Goal: Transaction & Acquisition: Purchase product/service

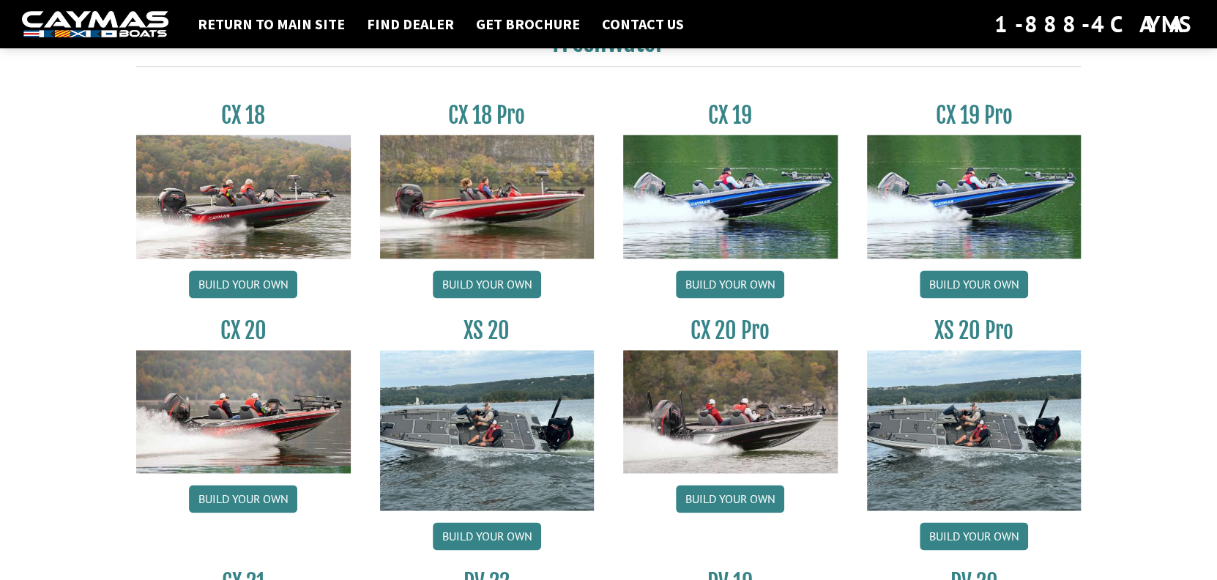
scroll to position [1245, 0]
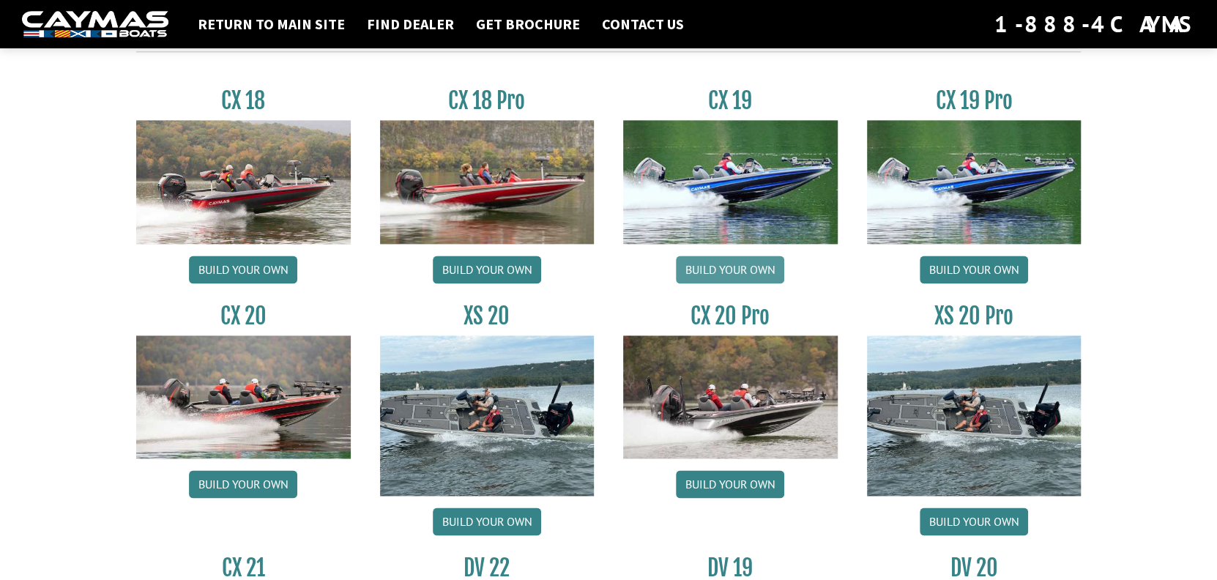
click at [747, 267] on link "Build your own" at bounding box center [730, 270] width 108 height 28
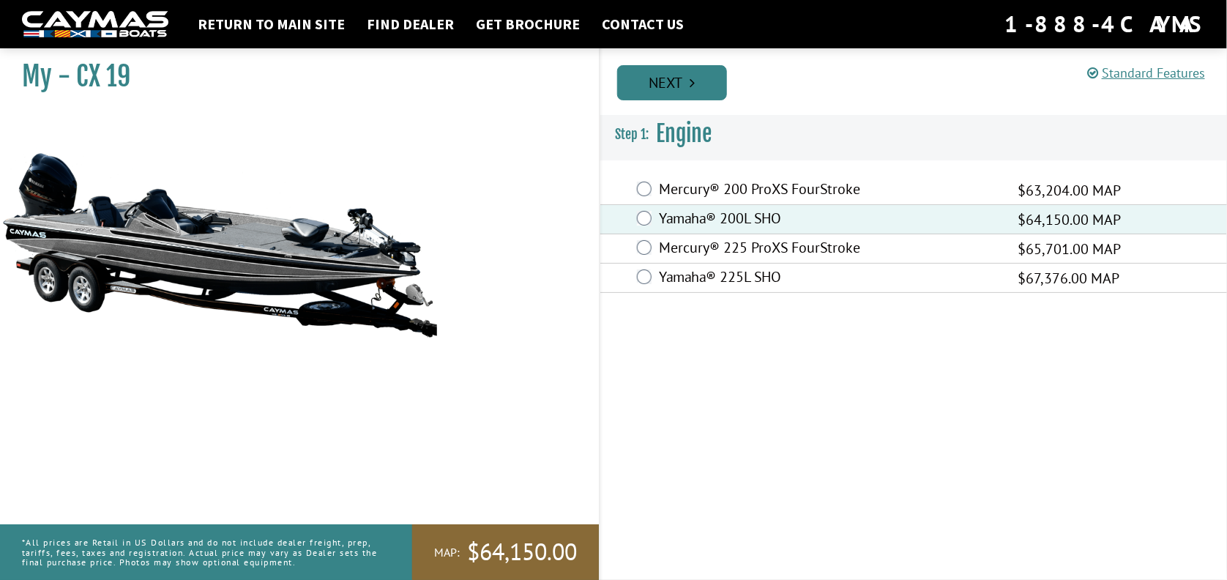
click at [692, 86] on icon "Pagination" at bounding box center [692, 82] width 5 height 15
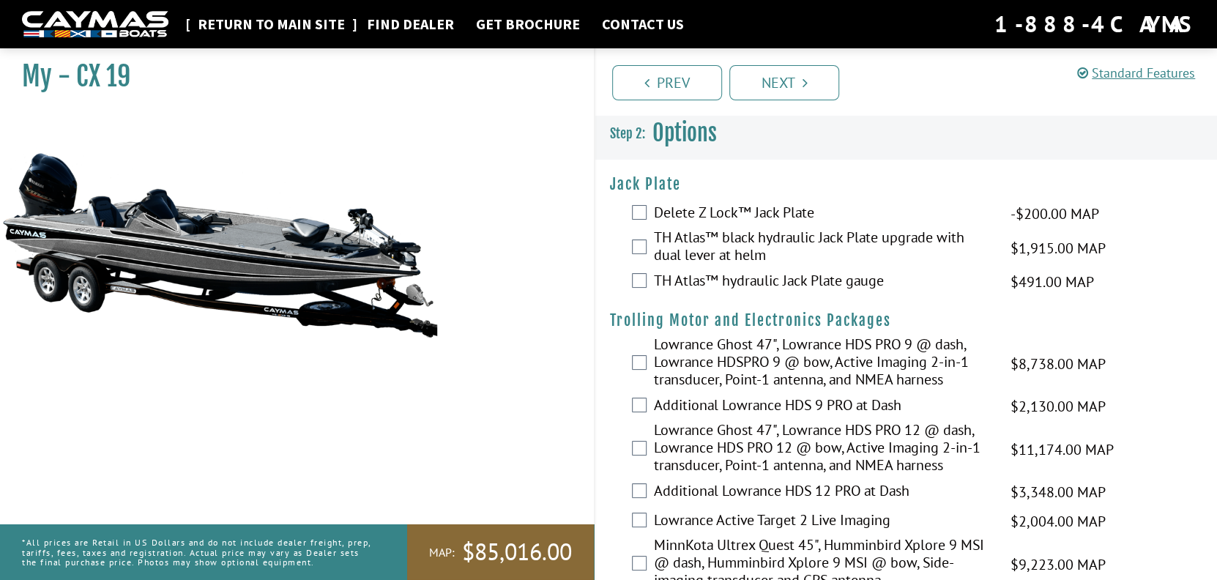
click at [286, 26] on link "Return to main site" at bounding box center [271, 24] width 162 height 19
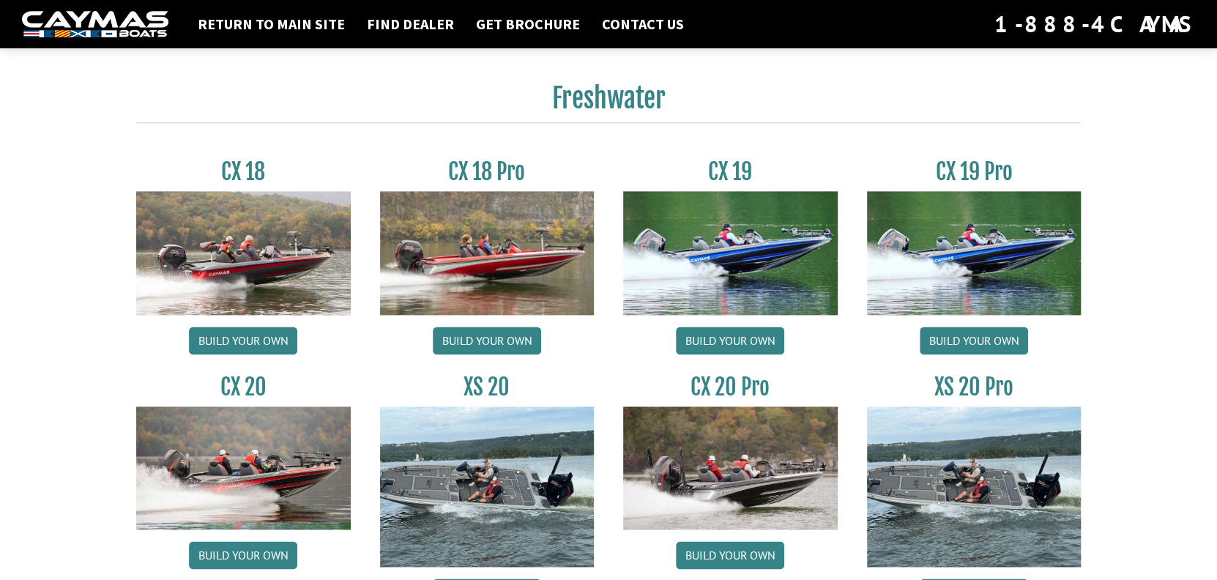
scroll to position [1169, 0]
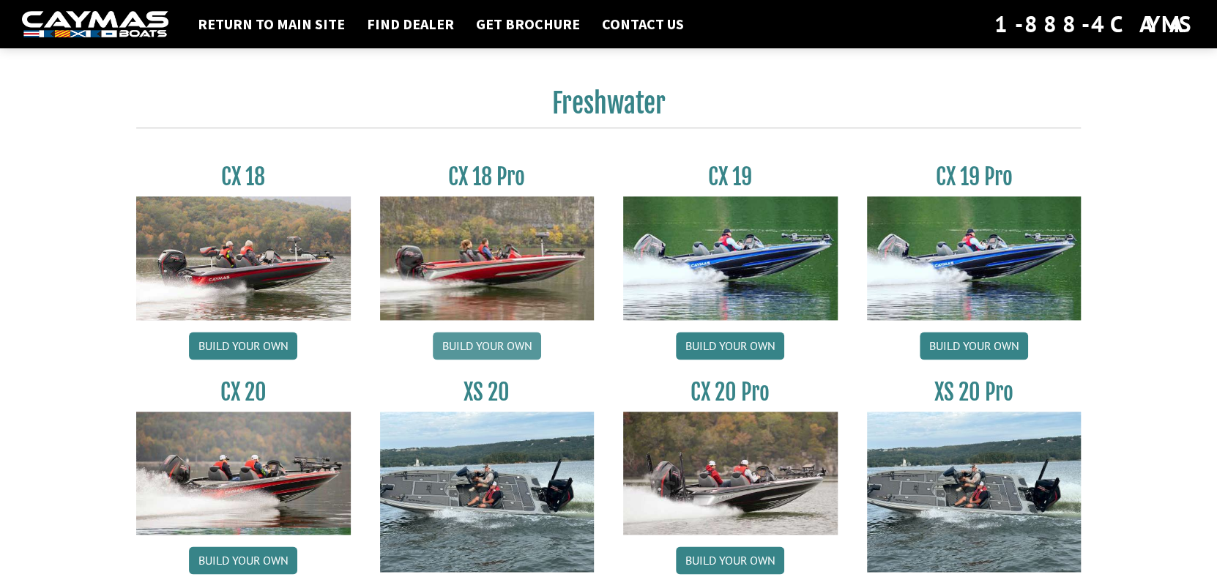
click at [484, 344] on link "Build your own" at bounding box center [487, 346] width 108 height 28
click at [241, 349] on link "Build your own" at bounding box center [243, 346] width 108 height 28
click at [480, 353] on link "Build your own" at bounding box center [487, 346] width 108 height 28
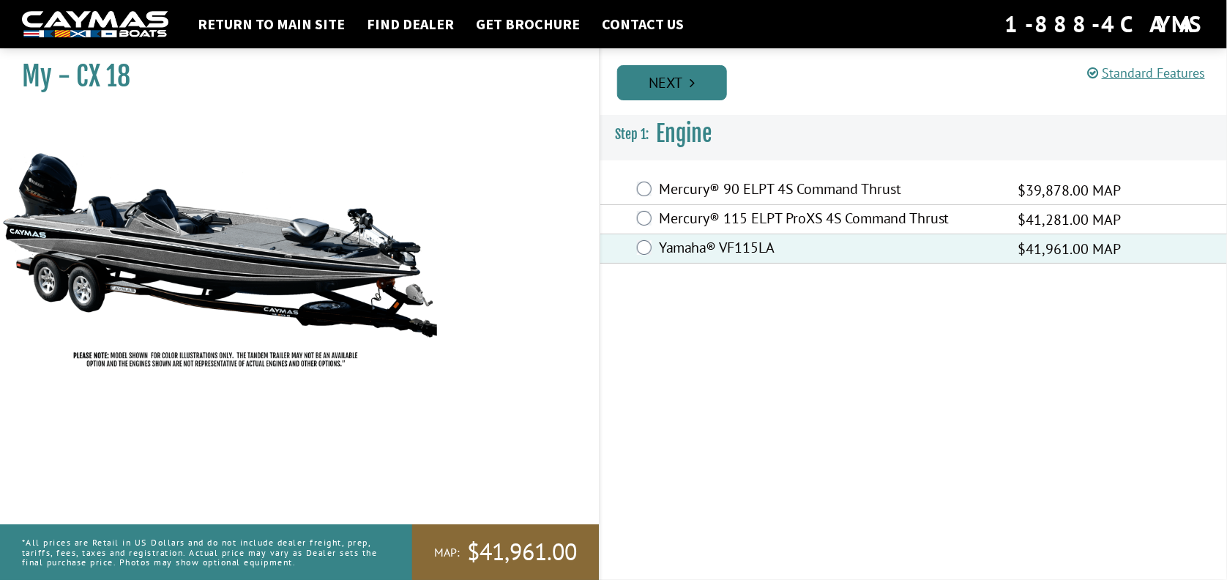
click at [682, 83] on link "Next" at bounding box center [672, 82] width 110 height 35
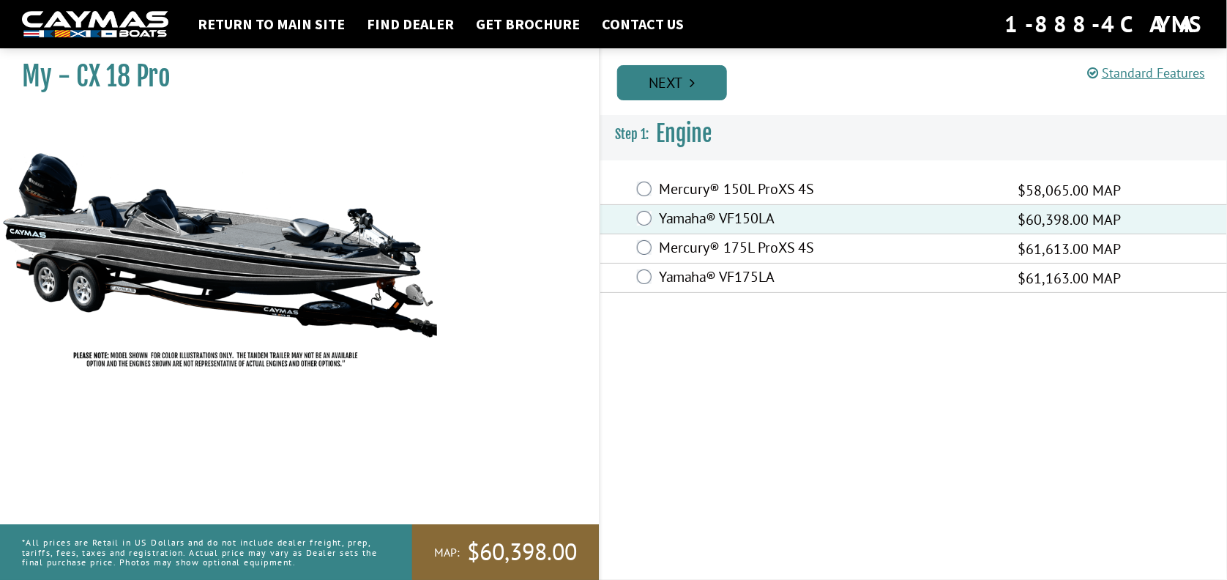
click at [672, 89] on link "Next" at bounding box center [672, 82] width 110 height 35
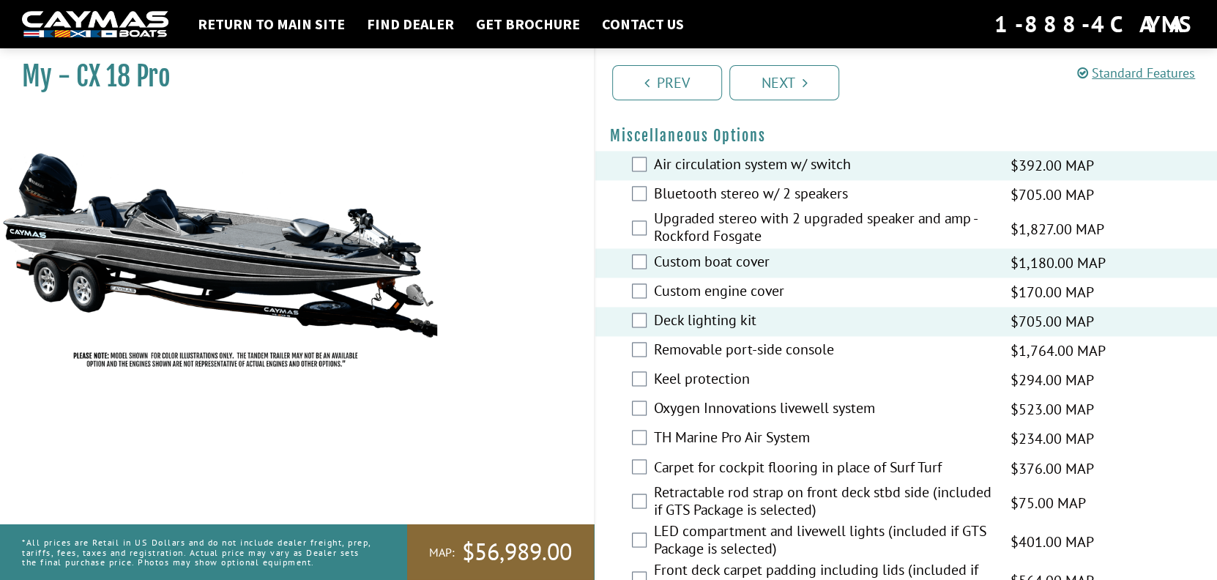
scroll to position [1390, 0]
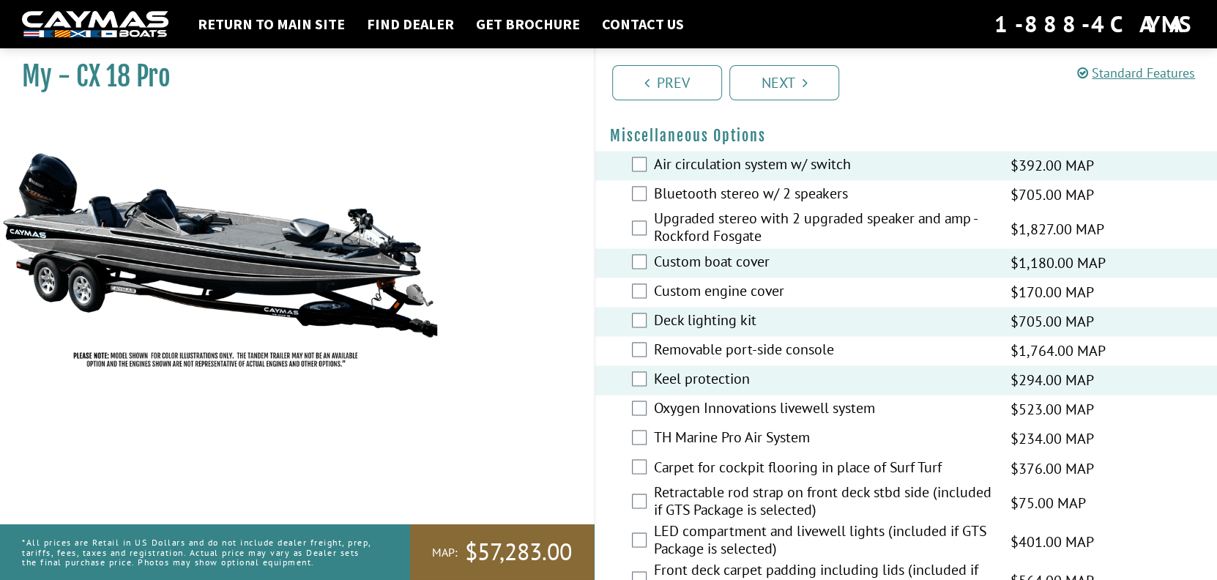
click at [644, 401] on div "Oxygen Innovations livewell system $523.00 MAP $618.00 MSRP" at bounding box center [906, 409] width 622 height 29
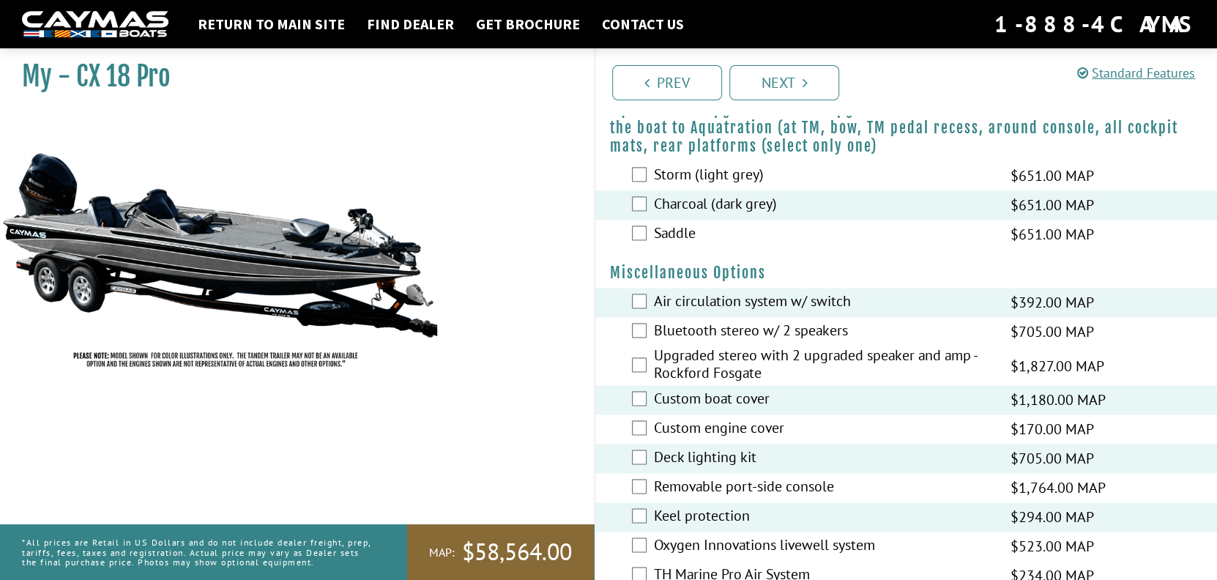
scroll to position [1151, 0]
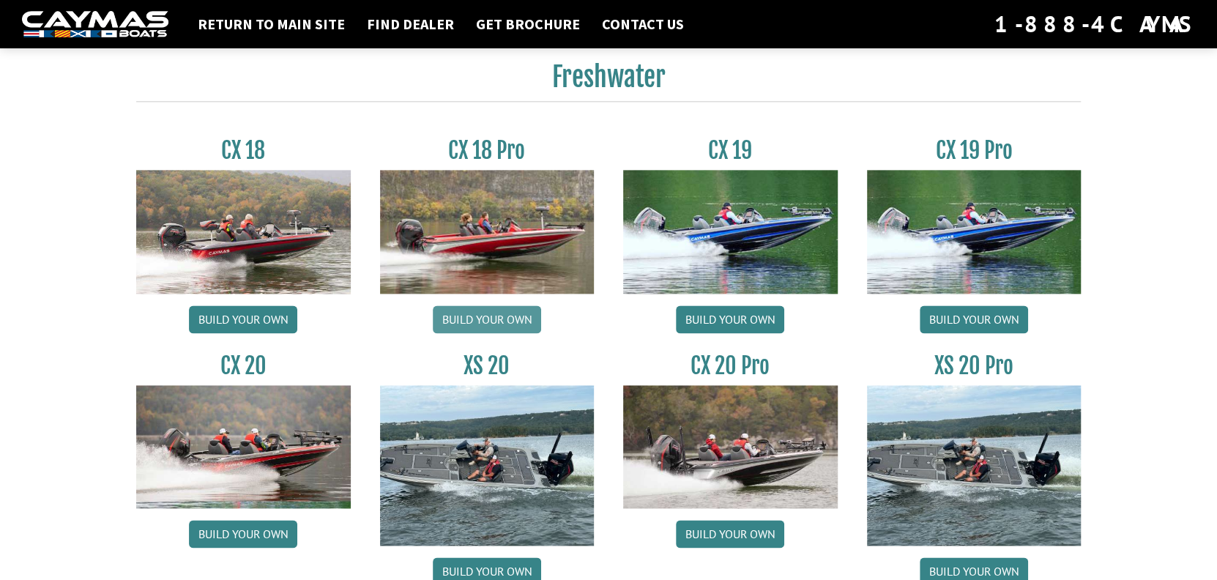
scroll to position [1169, 0]
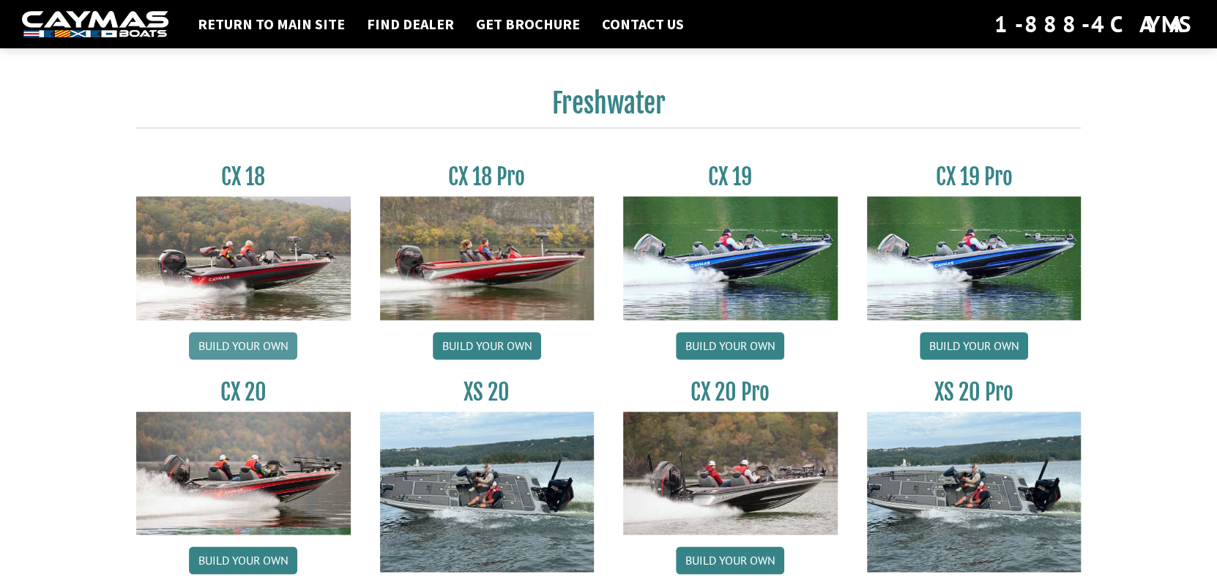
click at [226, 346] on link "Build your own" at bounding box center [243, 346] width 108 height 28
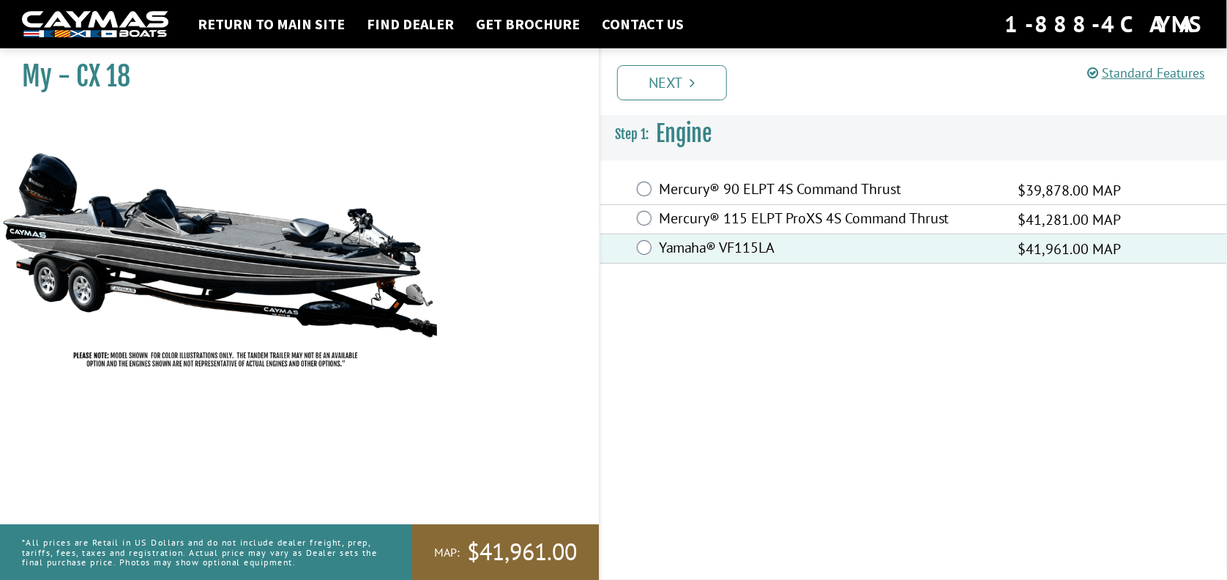
click at [680, 86] on link "Next" at bounding box center [672, 82] width 110 height 35
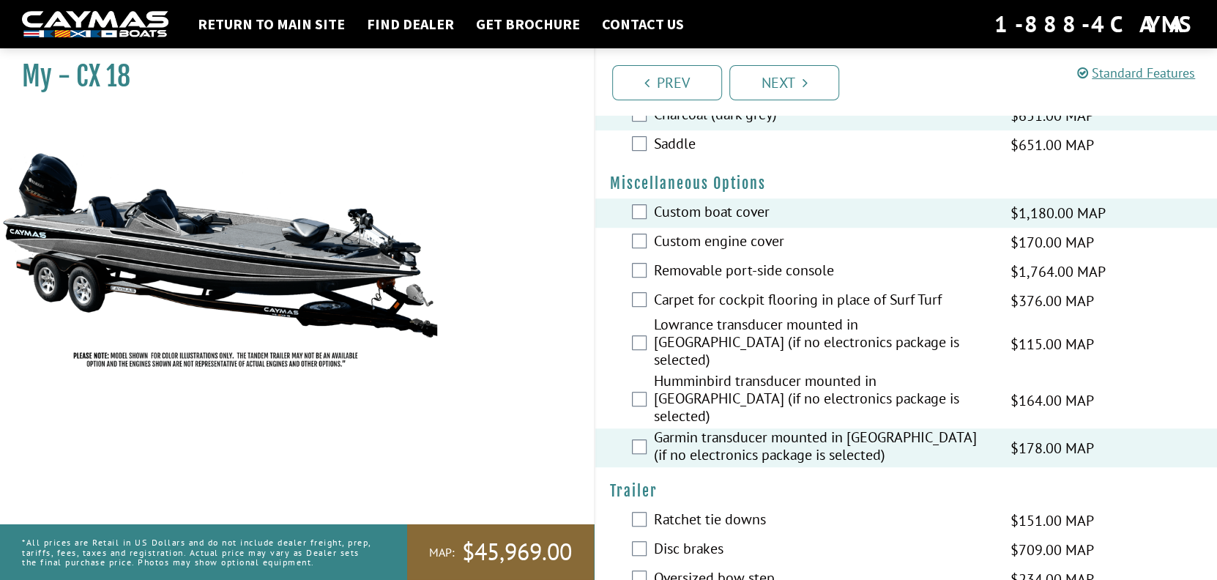
scroll to position [578, 0]
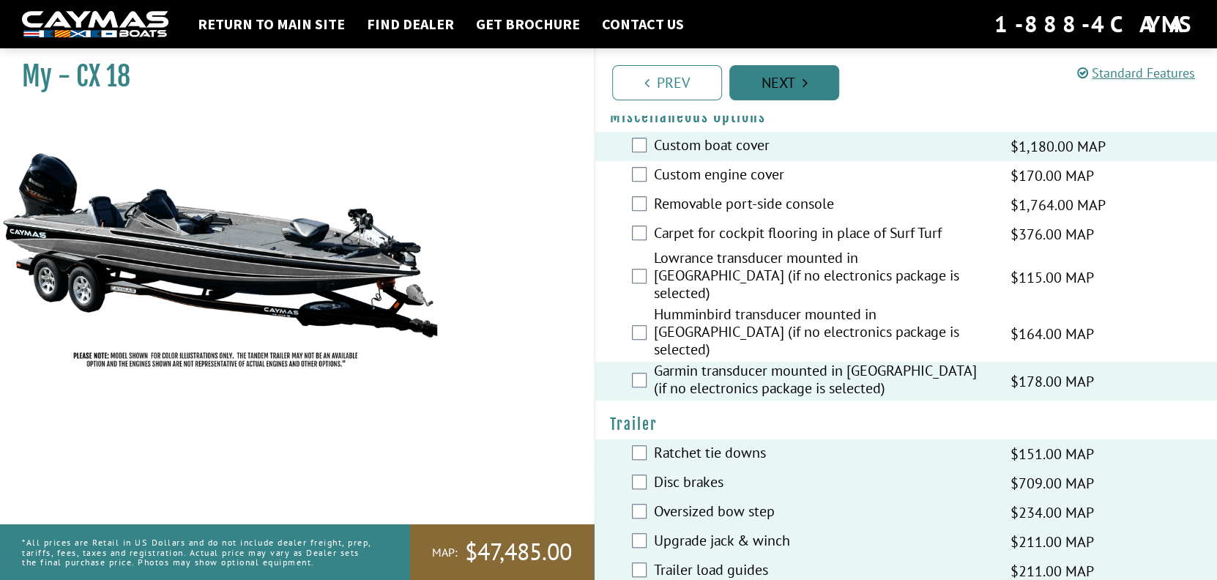
click at [776, 87] on link "Next" at bounding box center [784, 82] width 110 height 35
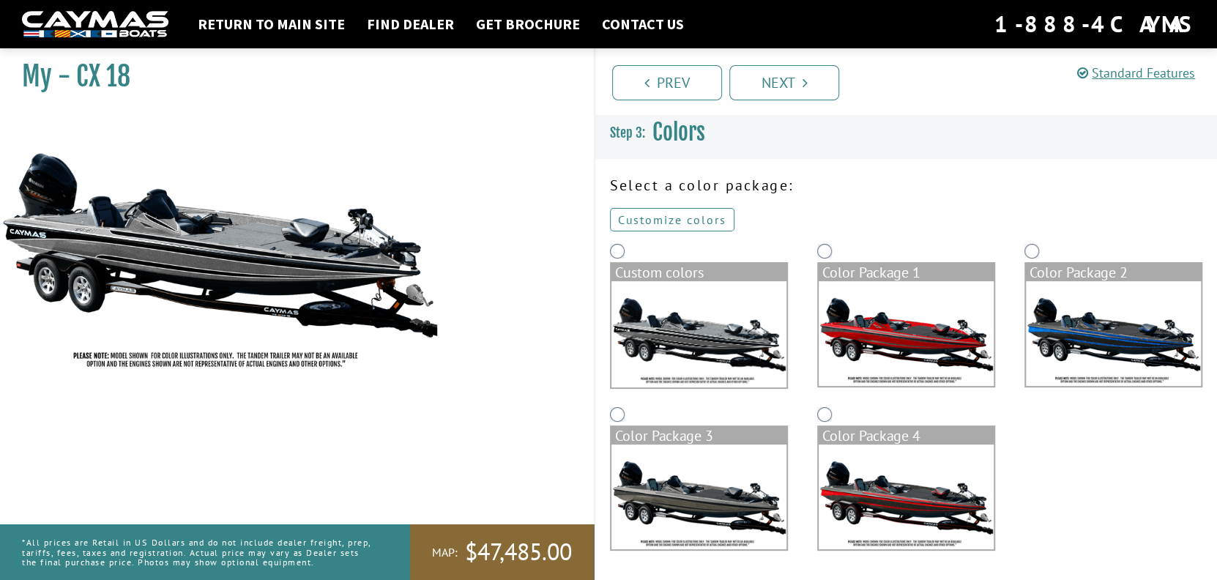
click at [678, 223] on link "Customize colors" at bounding box center [672, 219] width 124 height 23
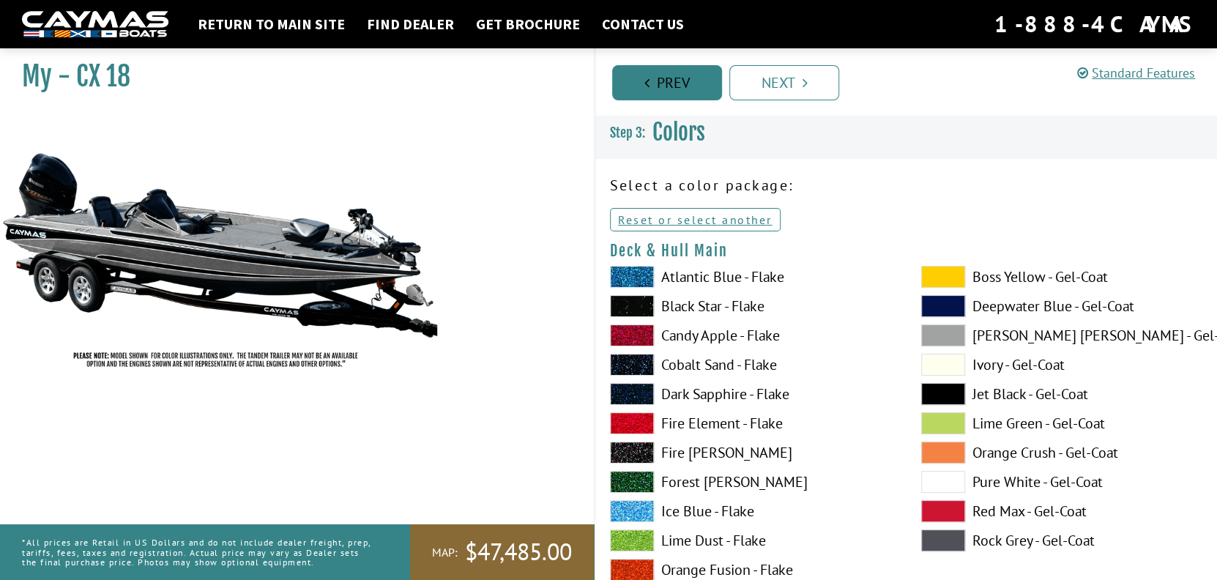
click at [632, 89] on link "Prev" at bounding box center [667, 82] width 110 height 35
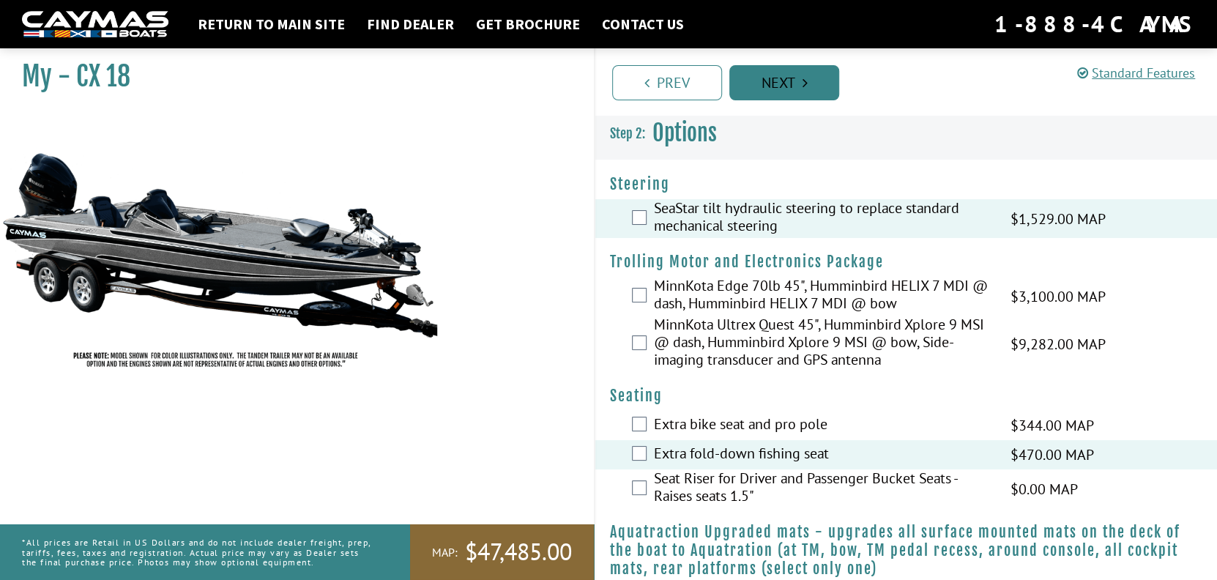
click at [776, 94] on link "Next" at bounding box center [784, 82] width 110 height 35
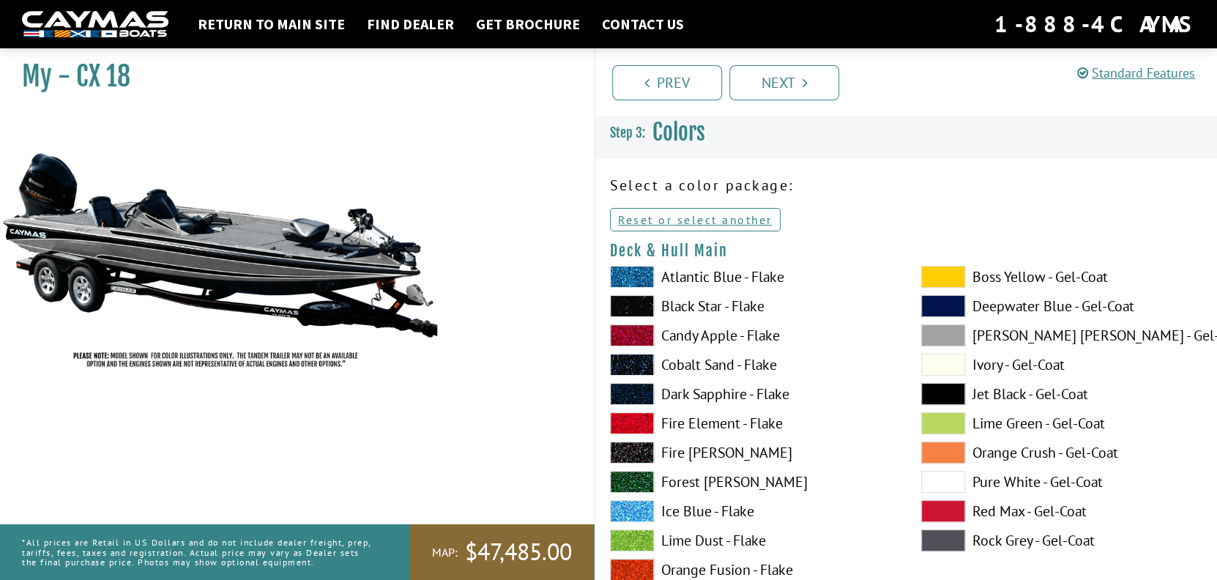
click at [729, 189] on p "Select a color package:" at bounding box center [906, 185] width 592 height 22
click at [745, 221] on link "Reset or select another" at bounding box center [695, 219] width 171 height 23
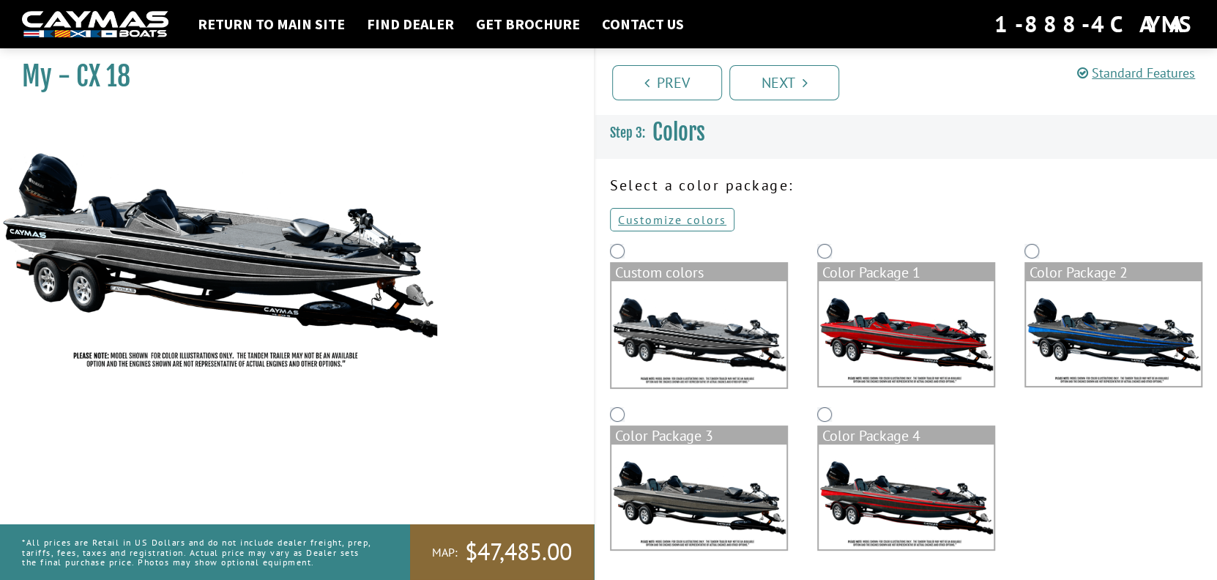
click at [745, 221] on p "Customize colors" at bounding box center [906, 220] width 592 height 18
click at [707, 499] on img at bounding box center [698, 496] width 175 height 105
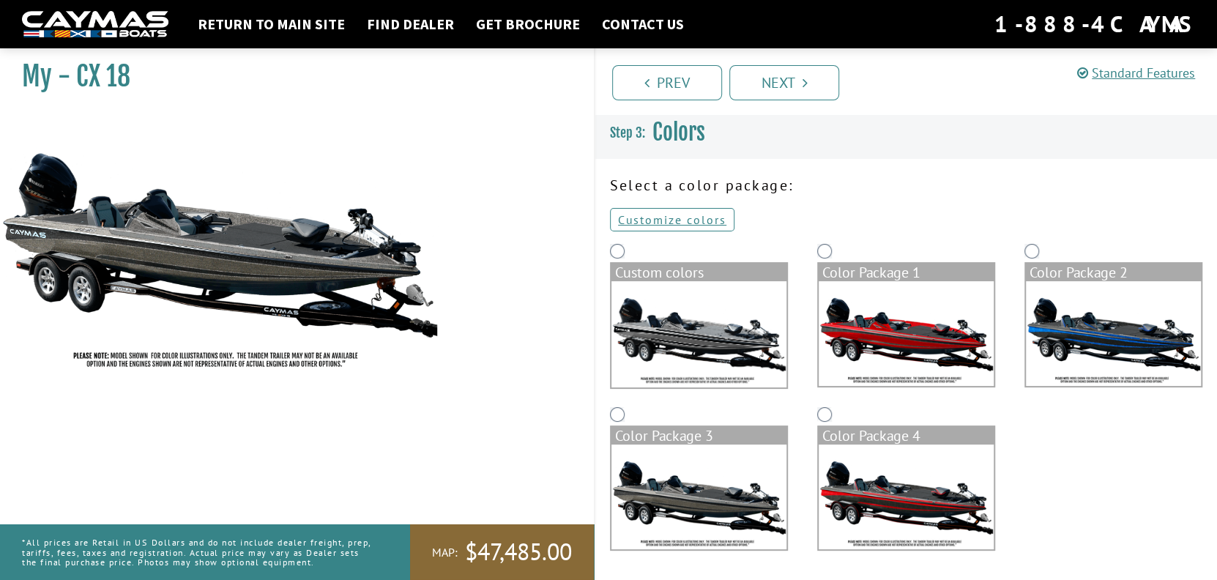
click at [689, 362] on img at bounding box center [698, 334] width 175 height 106
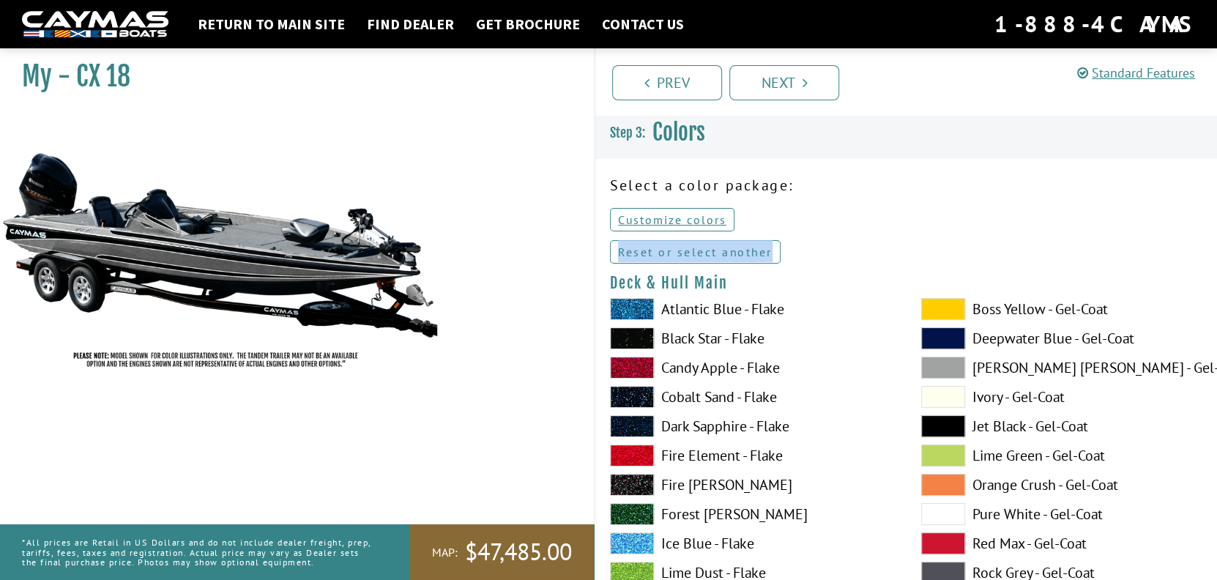
click at [741, 250] on link "Reset or select another" at bounding box center [695, 251] width 171 height 23
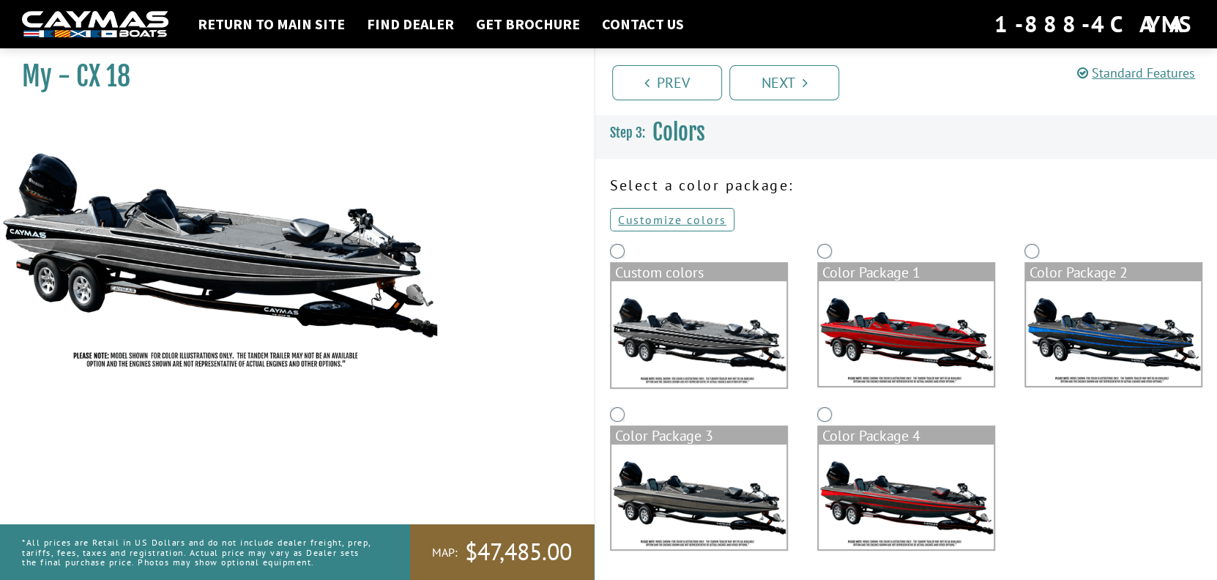
click at [887, 338] on img at bounding box center [906, 333] width 175 height 105
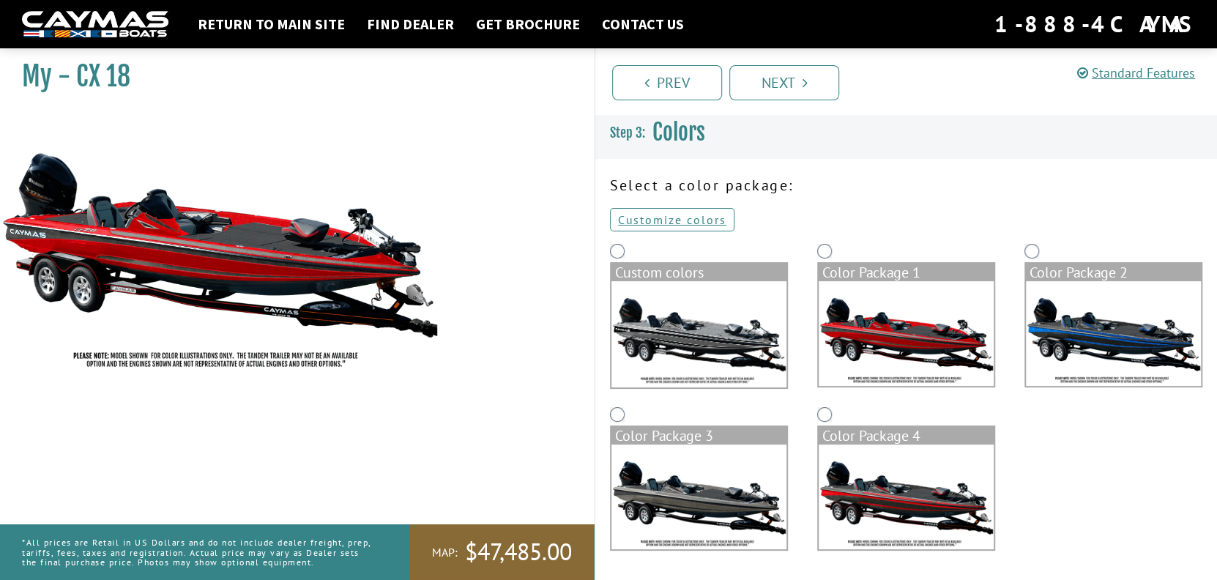
click at [900, 503] on img at bounding box center [906, 496] width 175 height 105
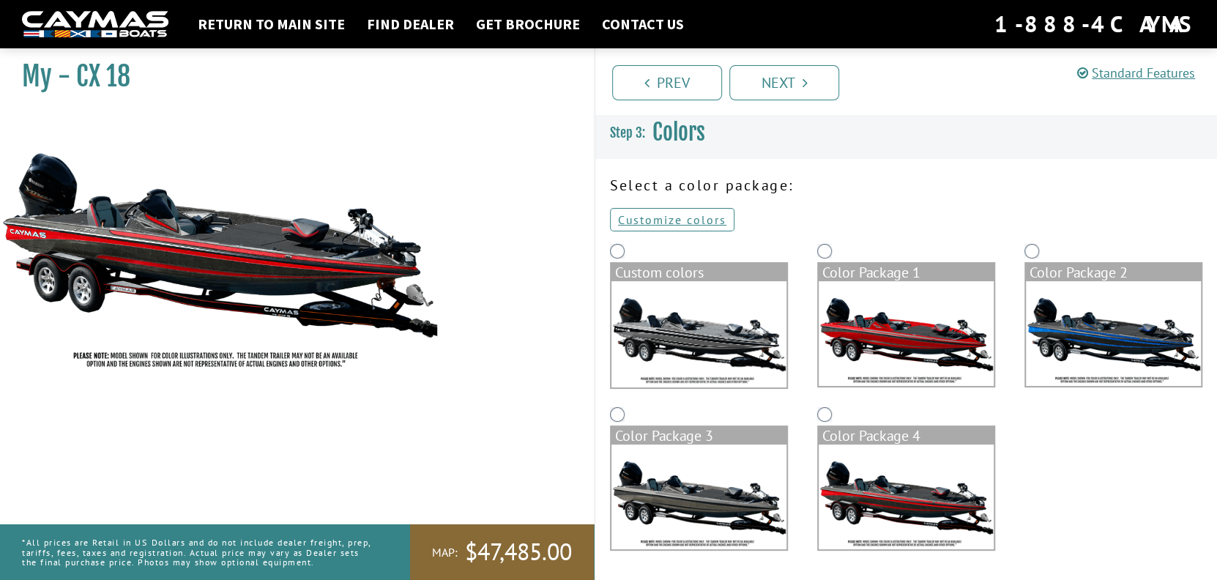
click at [1105, 336] on img at bounding box center [1113, 333] width 175 height 105
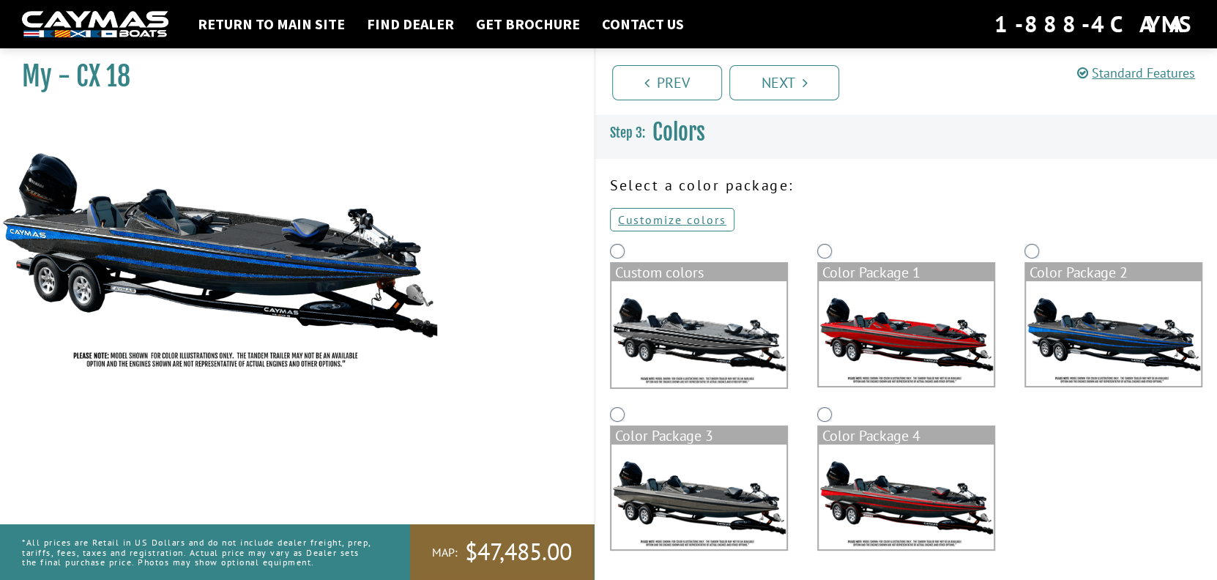
click at [903, 348] on img at bounding box center [906, 333] width 175 height 105
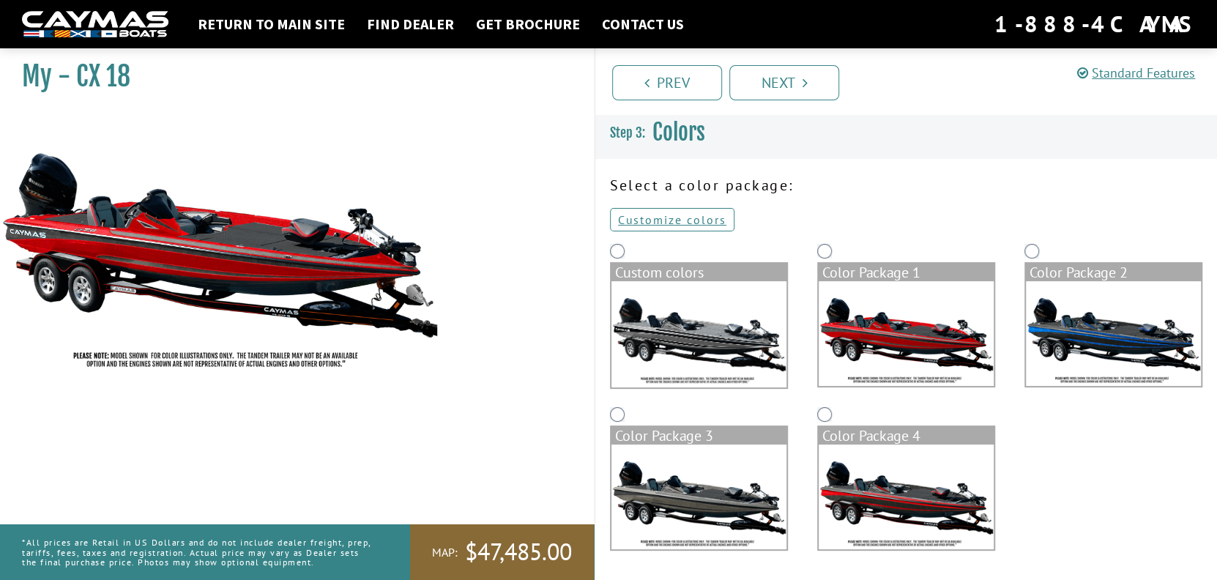
click at [891, 488] on img at bounding box center [906, 496] width 175 height 105
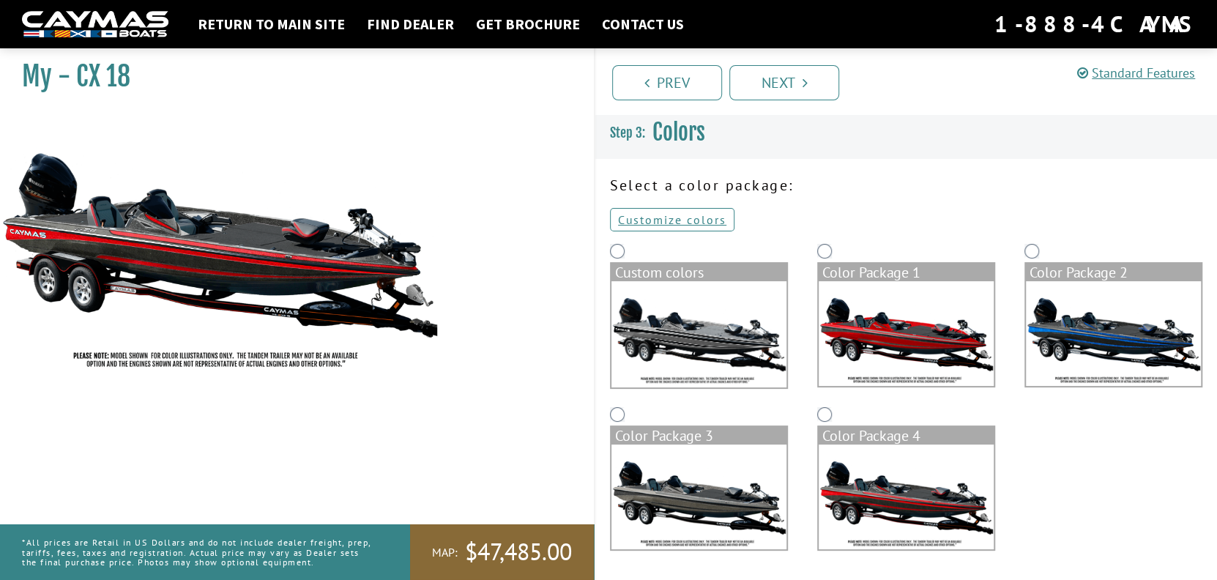
click at [895, 340] on img at bounding box center [906, 333] width 175 height 105
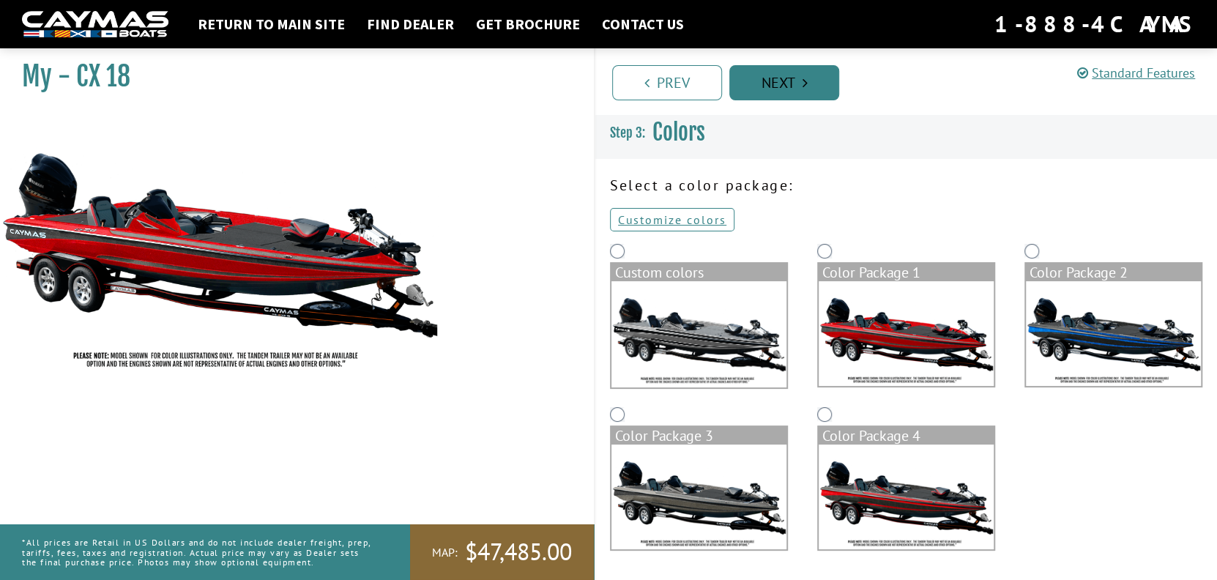
click at [776, 82] on link "Next" at bounding box center [784, 82] width 110 height 35
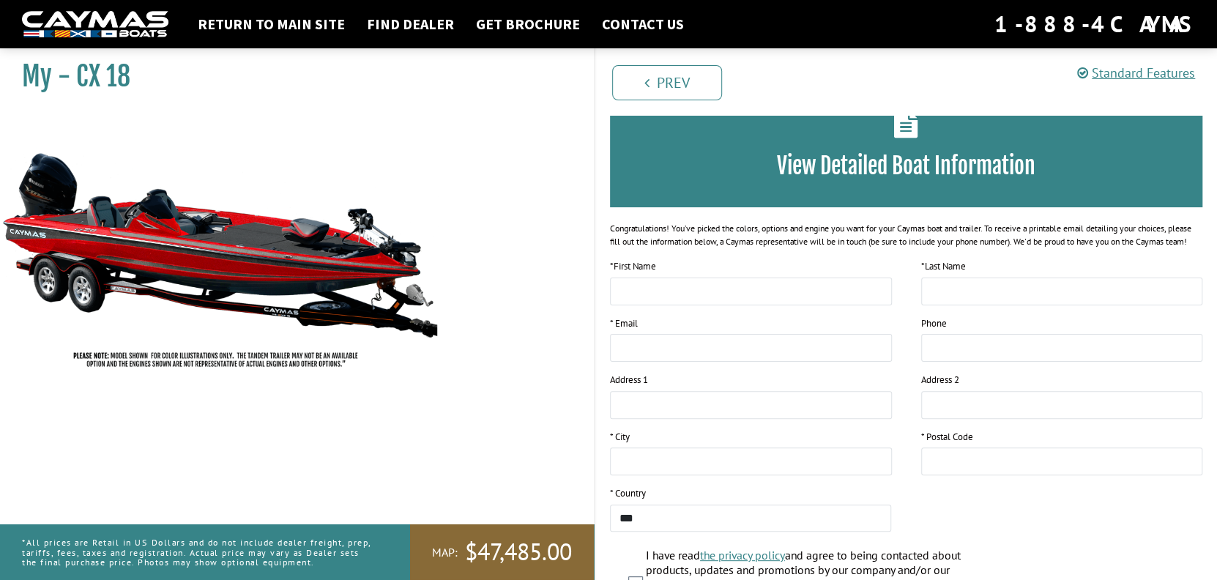
scroll to position [235, 0]
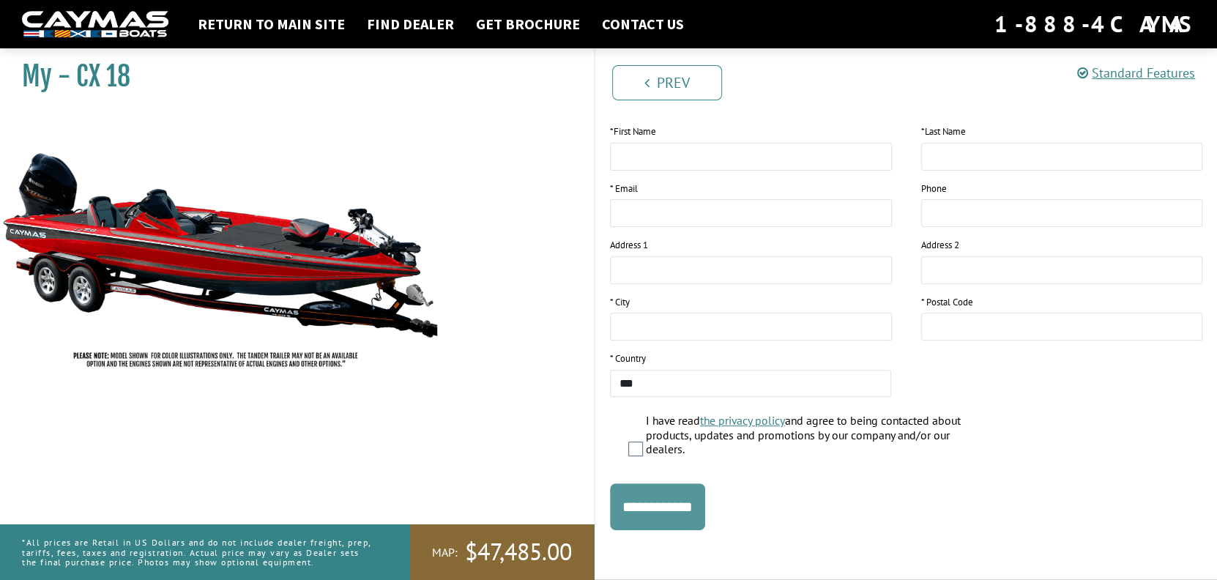
click at [688, 509] on input "**********" at bounding box center [657, 506] width 95 height 47
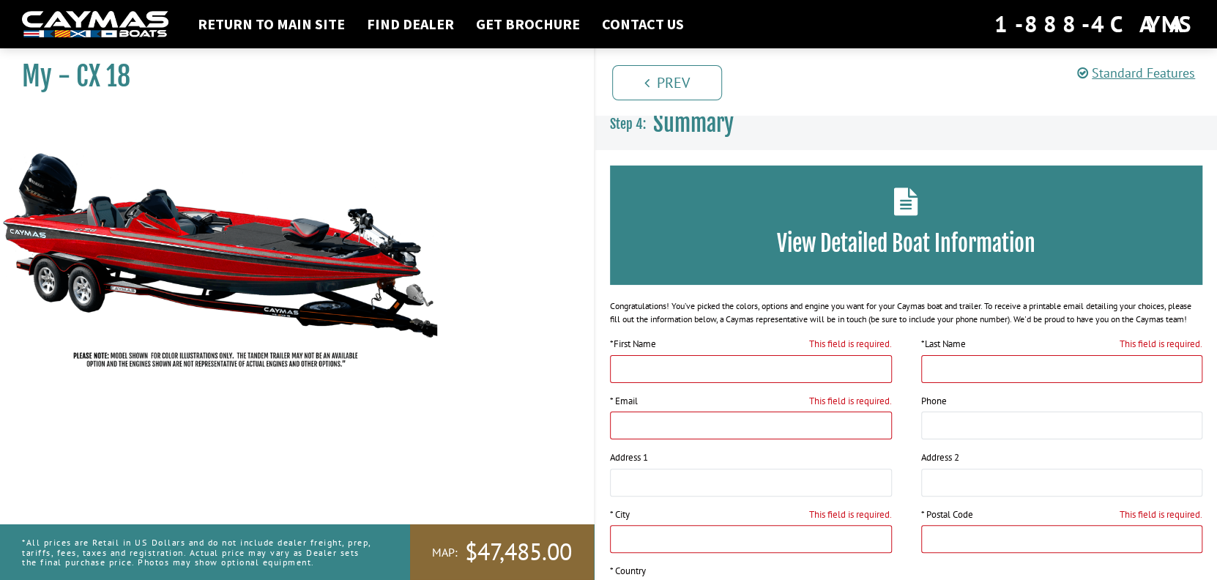
scroll to position [0, 0]
